Goal: Task Accomplishment & Management: Use online tool/utility

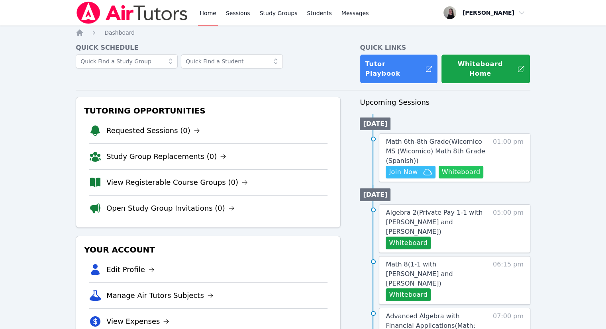
click at [456, 166] on button "Whiteboard" at bounding box center [460, 172] width 45 height 13
click at [409, 168] on span "Join Now" at bounding box center [403, 172] width 29 height 10
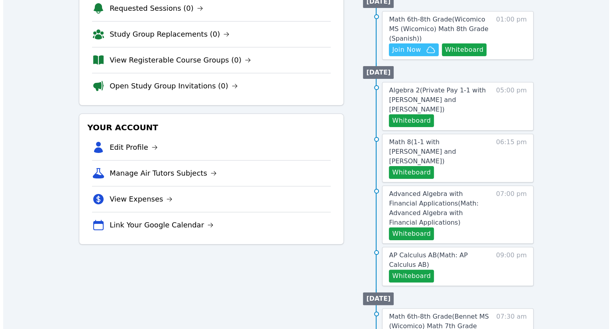
scroll to position [239, 0]
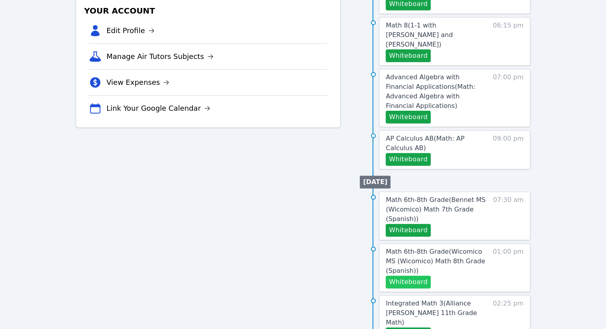
click at [417, 276] on button "Whiteboard" at bounding box center [408, 282] width 45 height 13
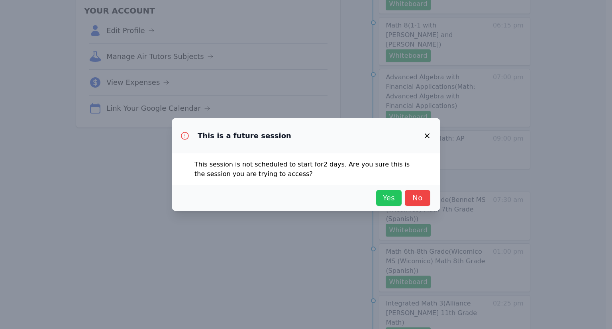
click at [382, 202] on span "Yes" at bounding box center [389, 197] width 18 height 11
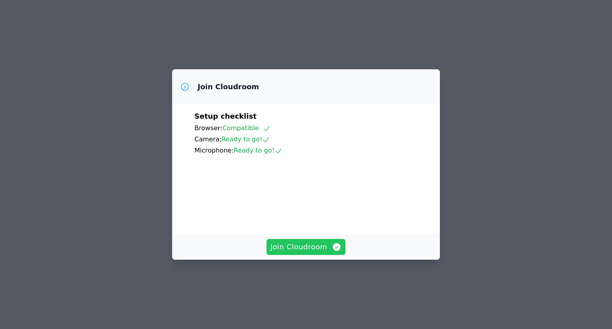
click at [309, 253] on span "Join Cloudroom" at bounding box center [305, 246] width 71 height 11
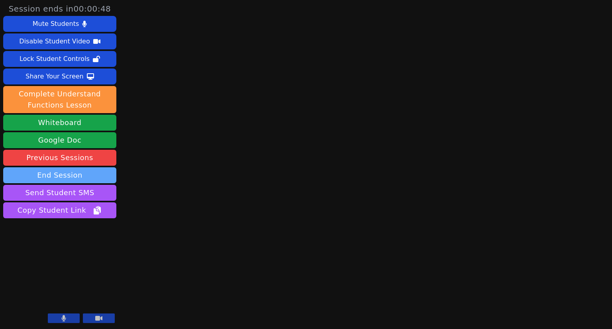
click at [78, 182] on button "End Session" at bounding box center [59, 175] width 113 height 16
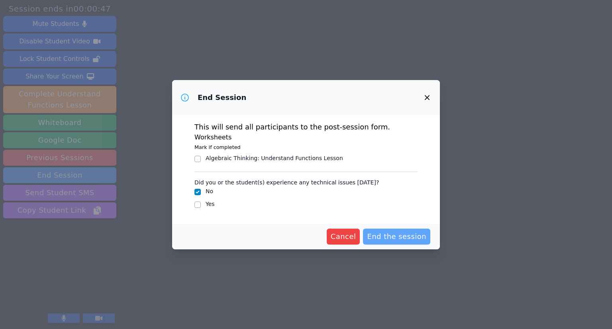
click at [403, 235] on span "End the session" at bounding box center [396, 236] width 59 height 11
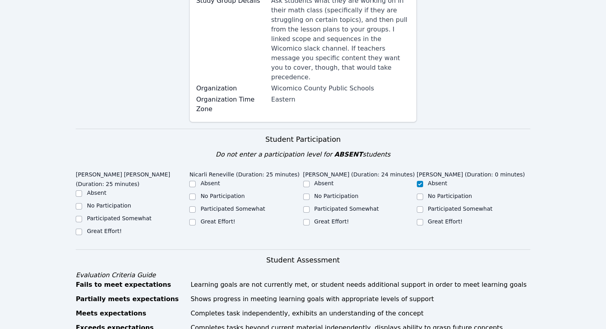
scroll to position [199, 0]
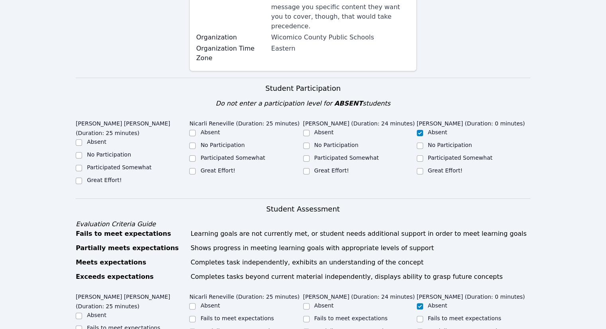
click at [83, 163] on div "Participated Somewhat" at bounding box center [133, 168] width 114 height 10
drag, startPoint x: 76, startPoint y: 150, endPoint x: 98, endPoint y: 150, distance: 21.9
click at [77, 165] on input "Participated Somewhat" at bounding box center [79, 168] width 6 height 6
checkbox input "true"
click at [197, 166] on div "Great Effort!" at bounding box center [246, 171] width 114 height 10
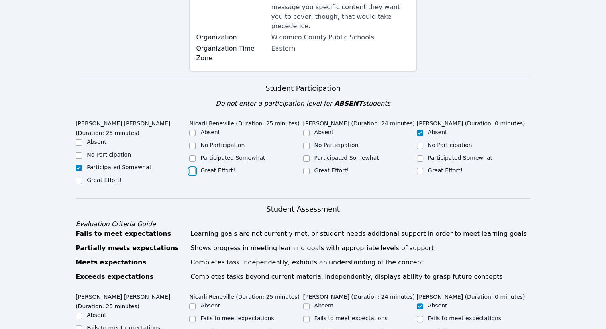
click at [192, 168] on input "Great Effort!" at bounding box center [192, 171] width 6 height 6
checkbox input "true"
click at [313, 154] on div "Participated Somewhat" at bounding box center [360, 159] width 114 height 10
click at [306, 155] on input "Participated Somewhat" at bounding box center [306, 158] width 6 height 6
checkbox input "true"
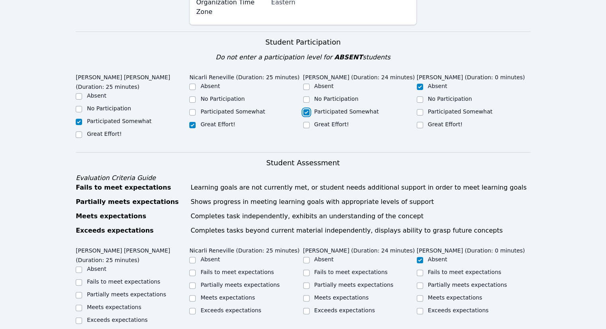
scroll to position [319, 0]
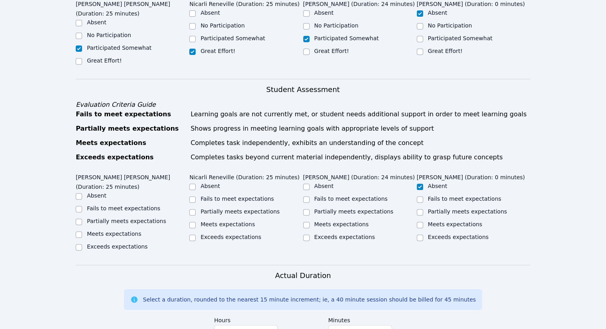
click at [126, 218] on label "Partially meets expectations" at bounding box center [126, 221] width 79 height 6
click at [82, 219] on input "Partially meets expectations" at bounding box center [79, 222] width 6 height 6
checkbox input "true"
click at [197, 220] on div "Meets expectations" at bounding box center [246, 225] width 114 height 10
click at [192, 222] on input "Meets expectations" at bounding box center [192, 225] width 6 height 6
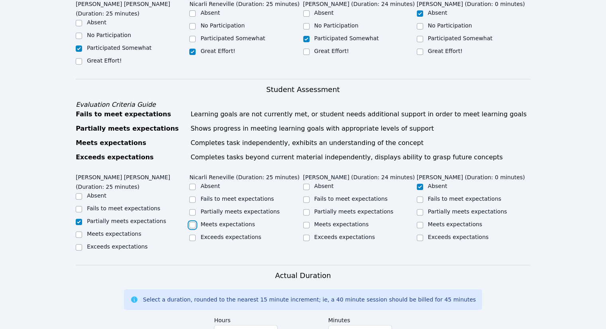
checkbox input "true"
click at [191, 209] on input "Partially meets expectations" at bounding box center [192, 212] width 6 height 6
checkbox input "true"
checkbox input "false"
click at [314, 208] on label "Partially meets expectations" at bounding box center [353, 211] width 79 height 6
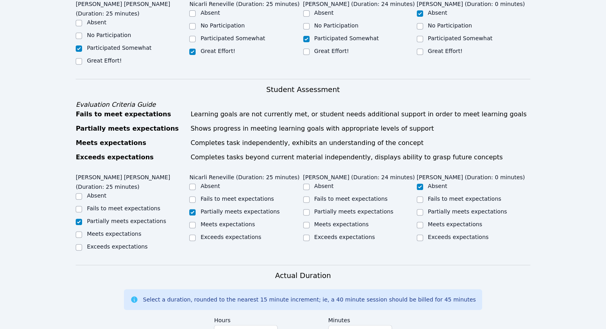
click at [309, 209] on input "Partially meets expectations" at bounding box center [306, 212] width 6 height 6
checkbox input "true"
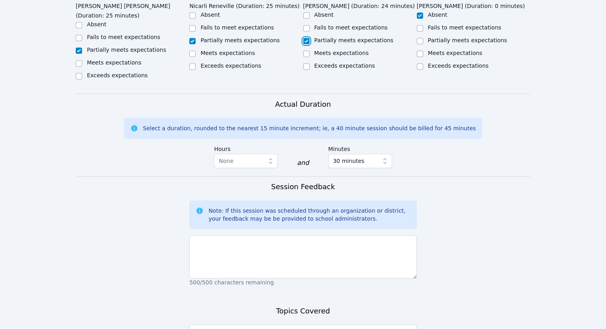
scroll to position [518, 0]
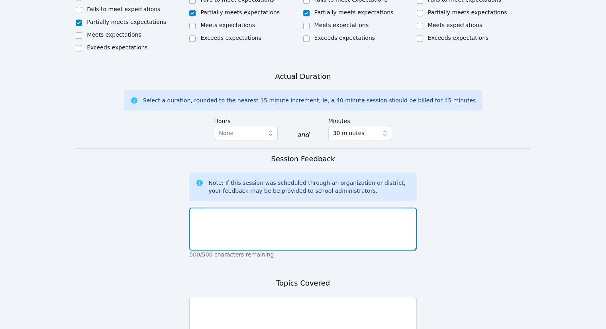
click at [262, 209] on textarea at bounding box center [302, 228] width 227 height 43
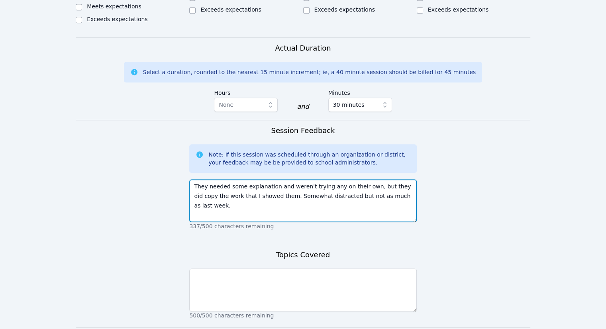
scroll to position [586, 0]
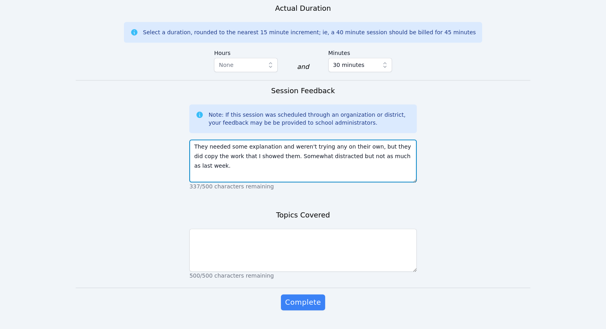
type textarea "They needed some explanation and weren't trying any on their own, but they did …"
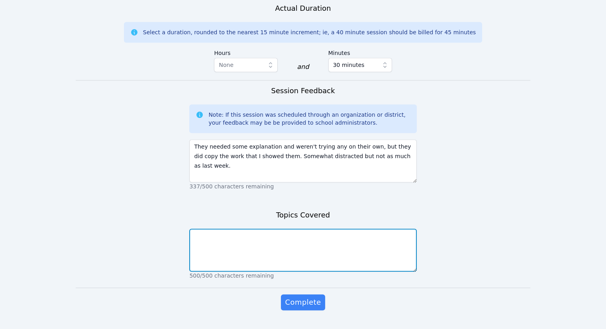
click at [313, 229] on textarea at bounding box center [302, 250] width 227 height 43
type textarea "dilations"
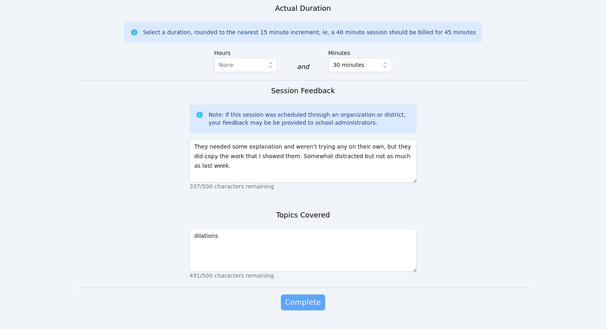
click at [311, 297] on span "Complete" at bounding box center [303, 302] width 36 height 11
